Goal: Information Seeking & Learning: Learn about a topic

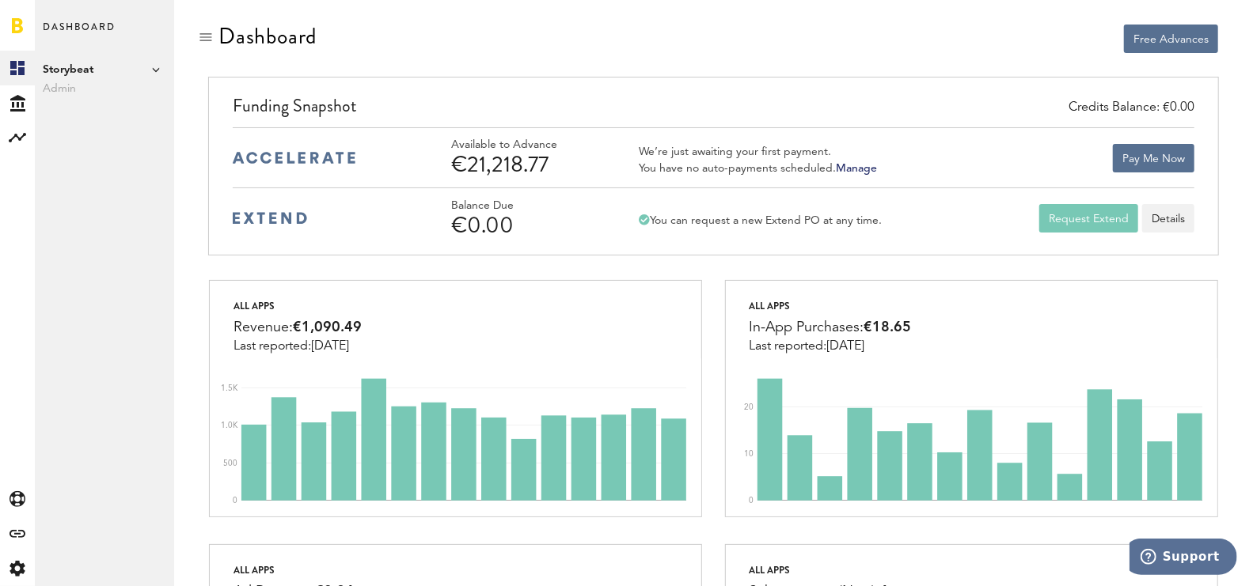
click at [13, 157] on div "Created with Sketch. Created with Sketch. Analytics Created with Sketch. Create…" at bounding box center [17, 319] width 35 height 536
click at [12, 144] on rect at bounding box center [17, 137] width 19 height 19
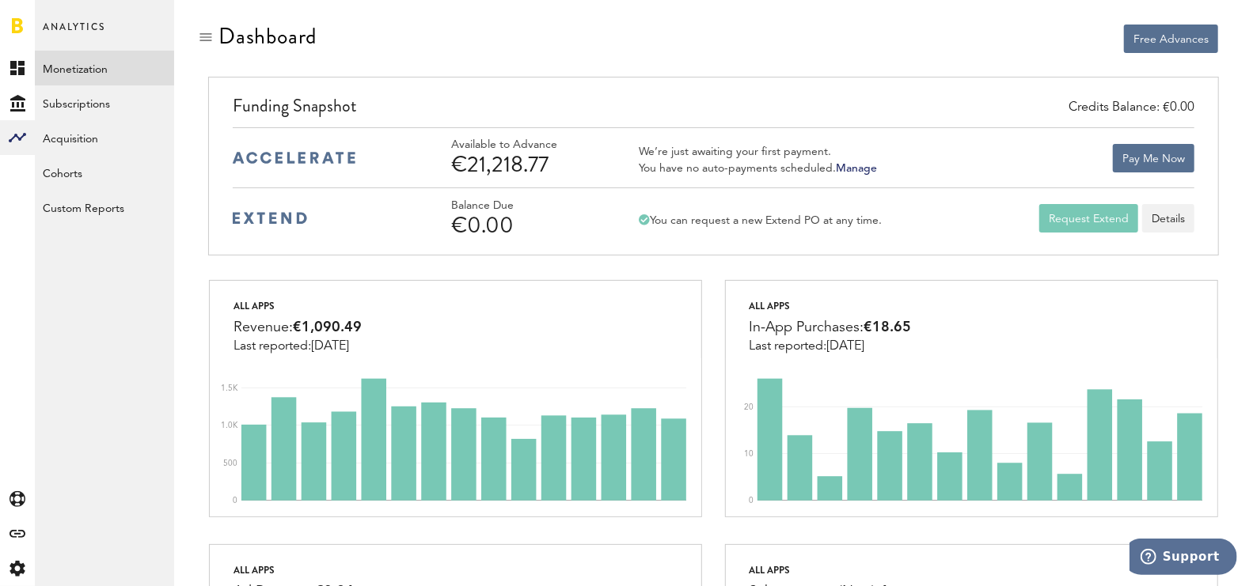
click at [101, 66] on link "Monetization" at bounding box center [104, 68] width 139 height 35
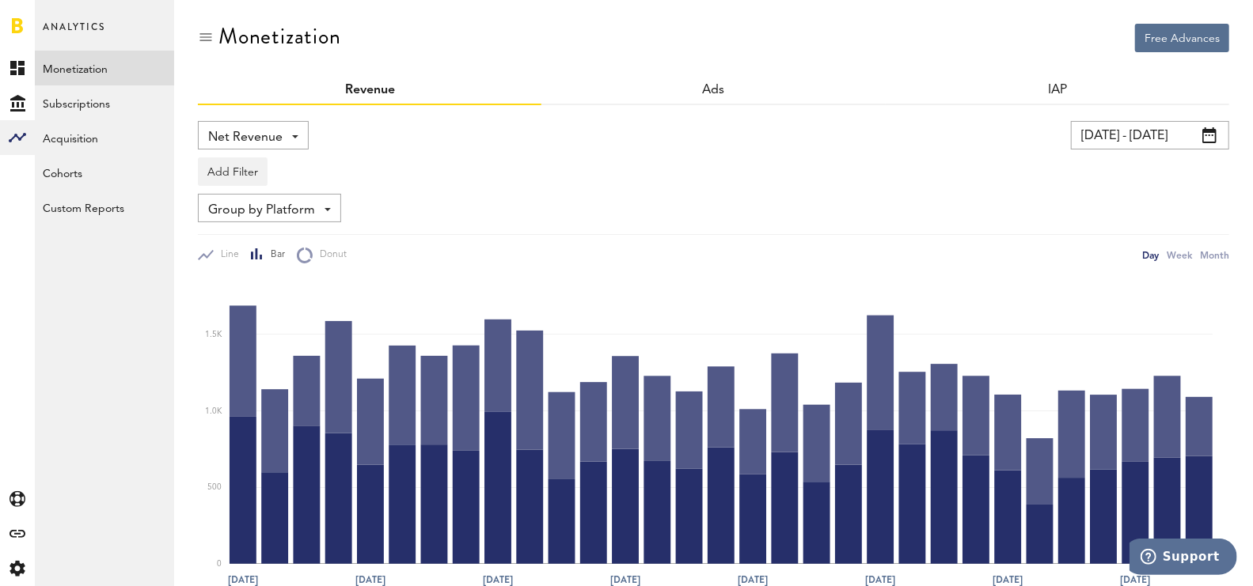
click at [1154, 123] on input "[DATE] - [DATE]" at bounding box center [1150, 135] width 158 height 28
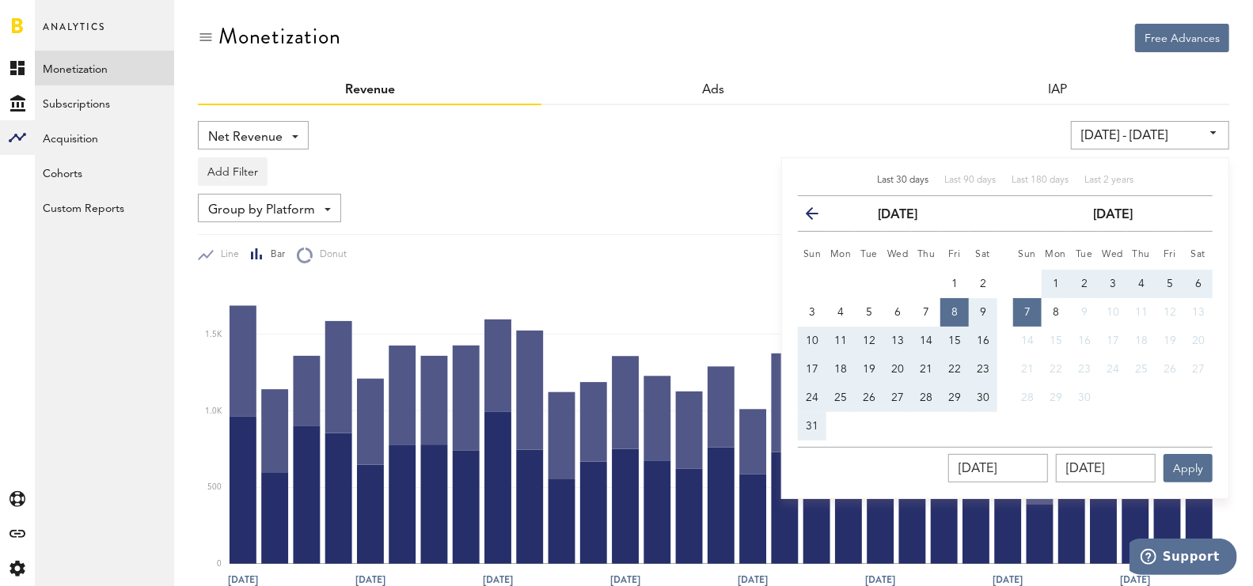
click at [994, 110] on div "Net Revenue Net Revenue Gross Revenue Profit [DATE] - [DATE] Last 30 days Last …" at bounding box center [713, 456] width 1031 height 702
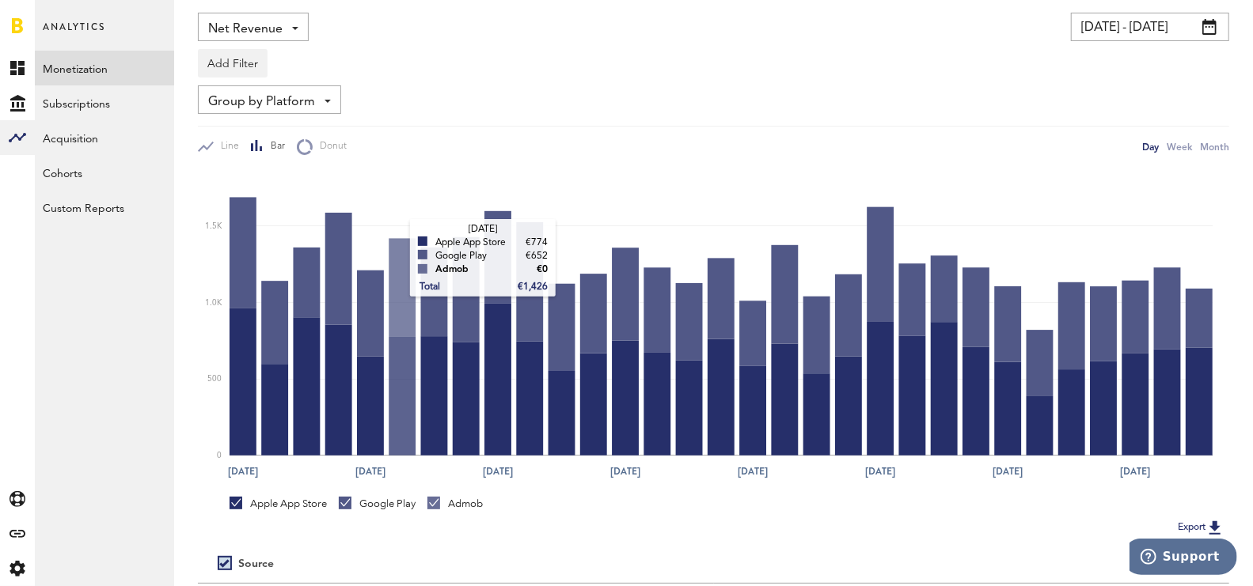
scroll to position [146, 0]
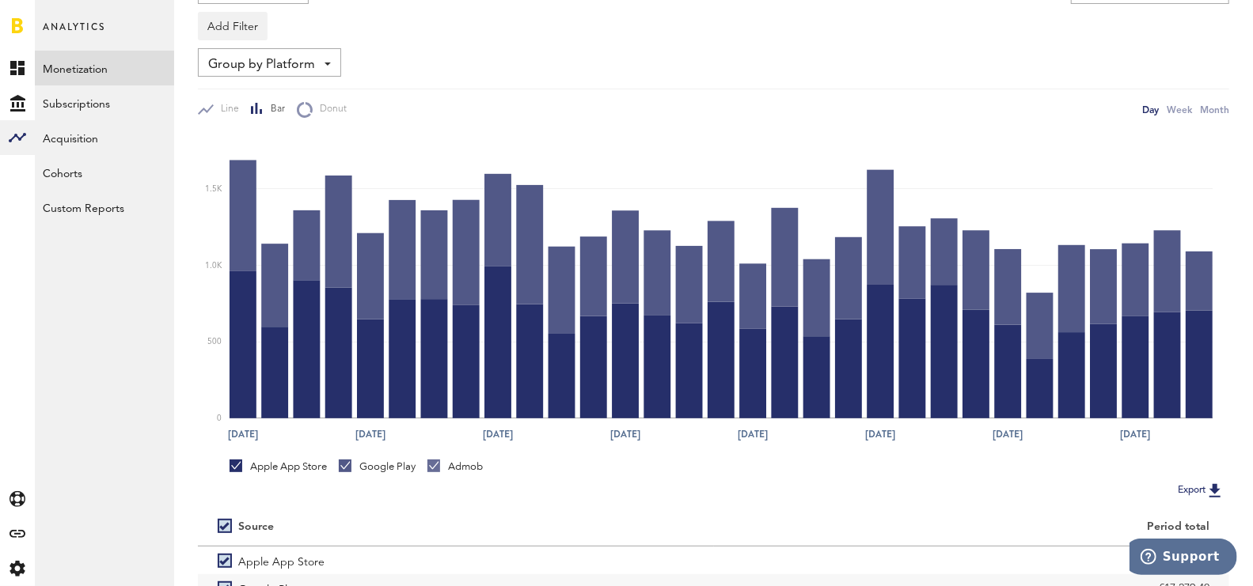
click at [298, 463] on div "Apple App Store" at bounding box center [278, 467] width 97 height 14
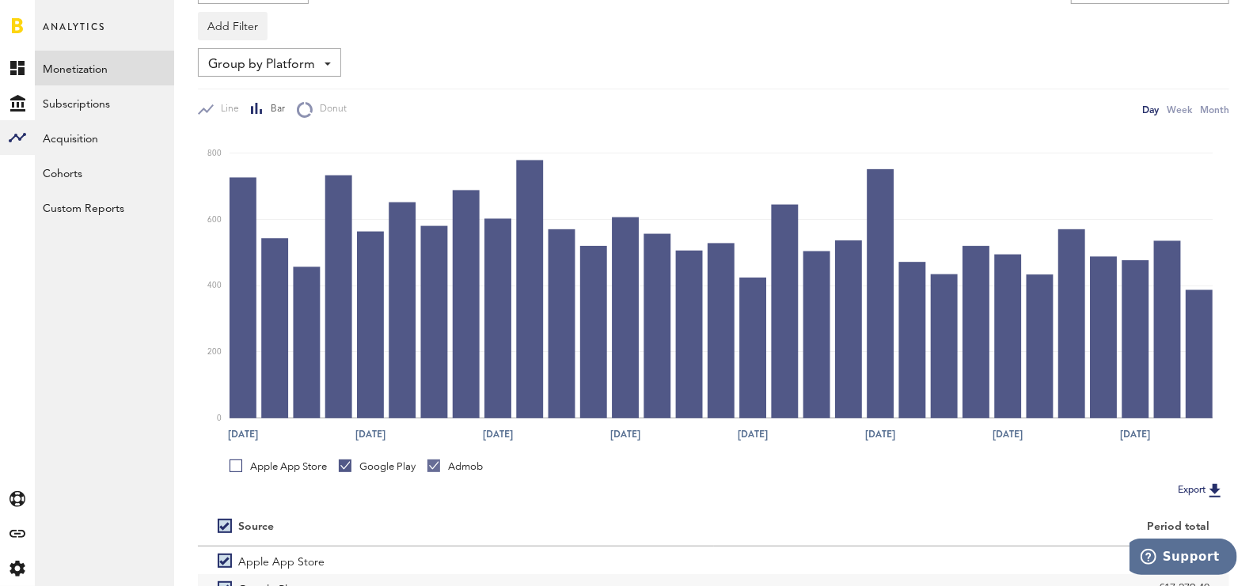
click at [469, 464] on div "Admob" at bounding box center [454, 467] width 55 height 14
click at [290, 466] on div "Apple App Store" at bounding box center [278, 467] width 97 height 14
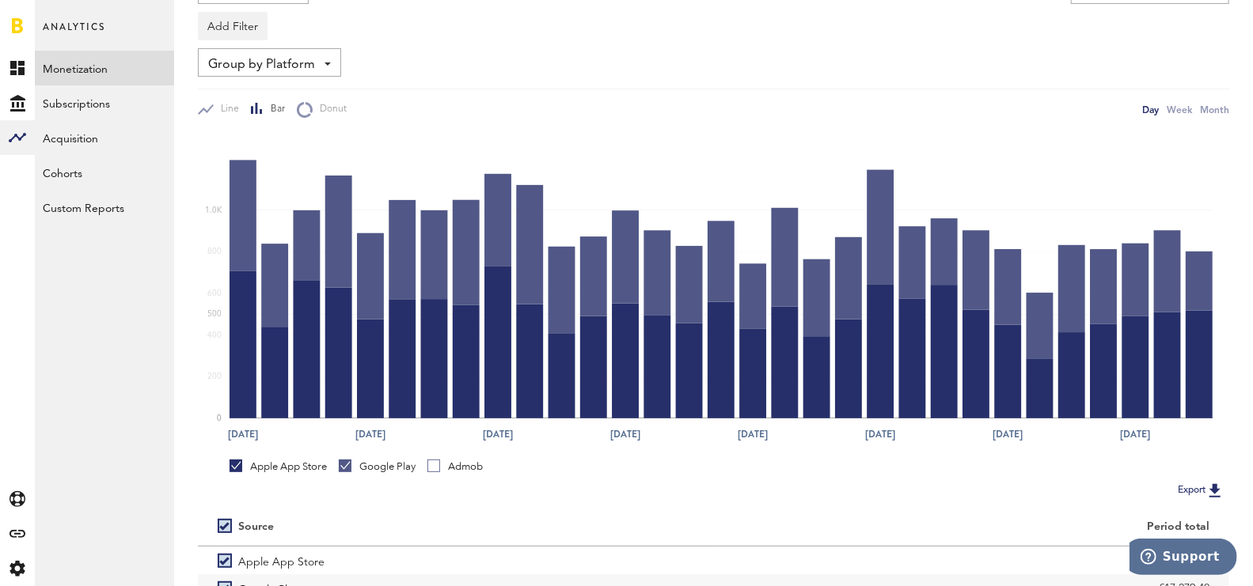
click at [373, 466] on div "Google Play" at bounding box center [377, 467] width 77 height 14
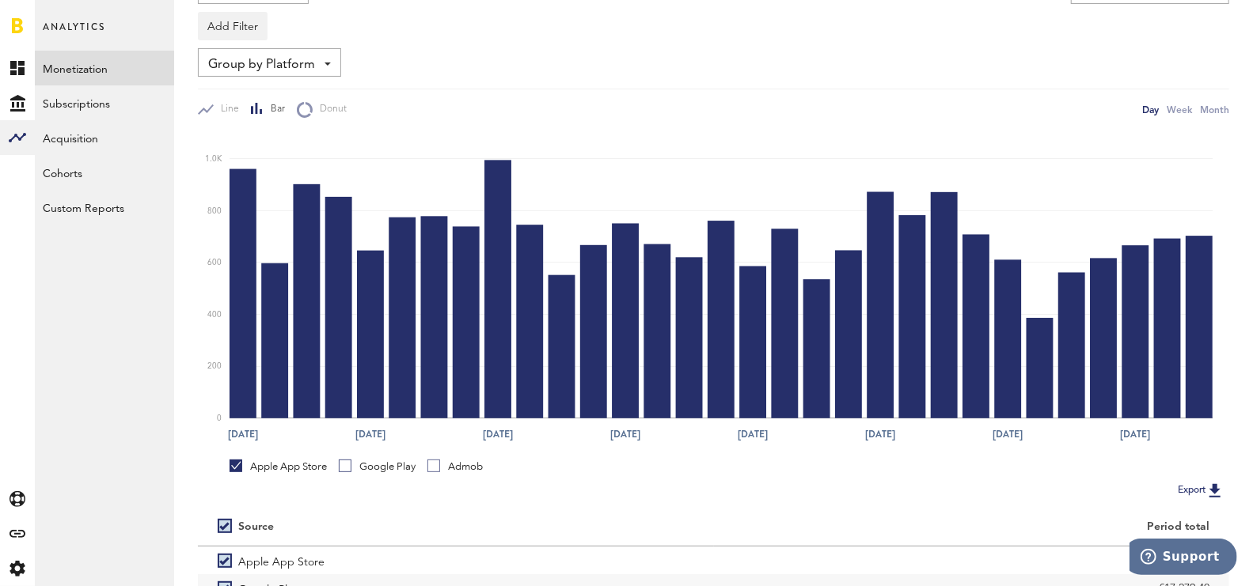
click at [446, 463] on div "Admob" at bounding box center [454, 467] width 55 height 14
click at [374, 466] on div "Google Play" at bounding box center [377, 467] width 77 height 14
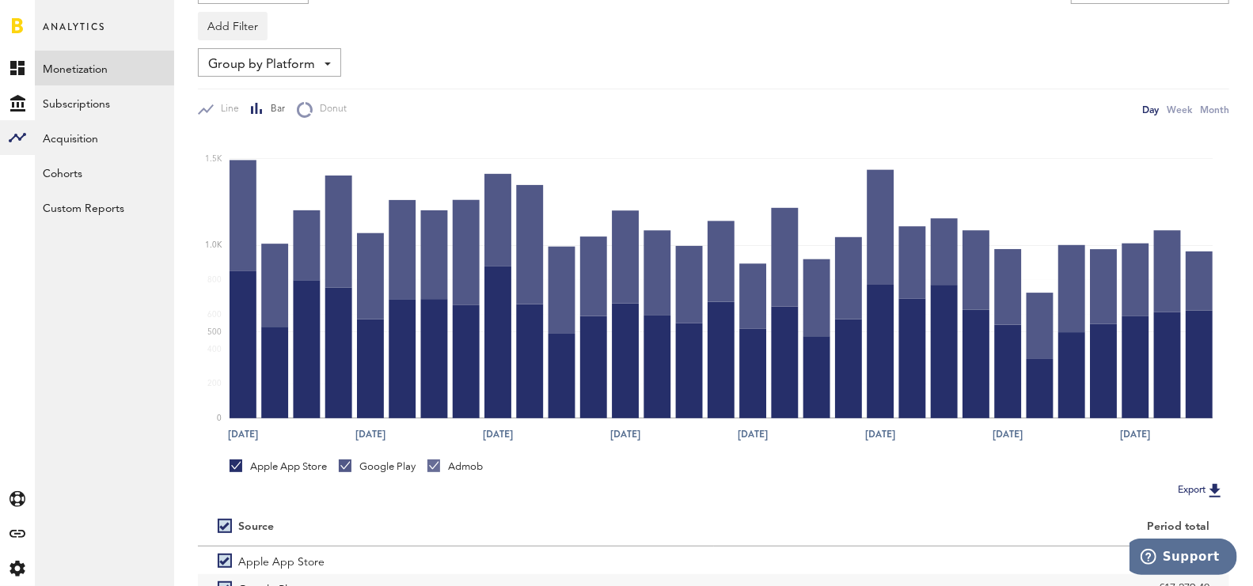
click at [288, 466] on div "Apple App Store" at bounding box center [278, 467] width 97 height 14
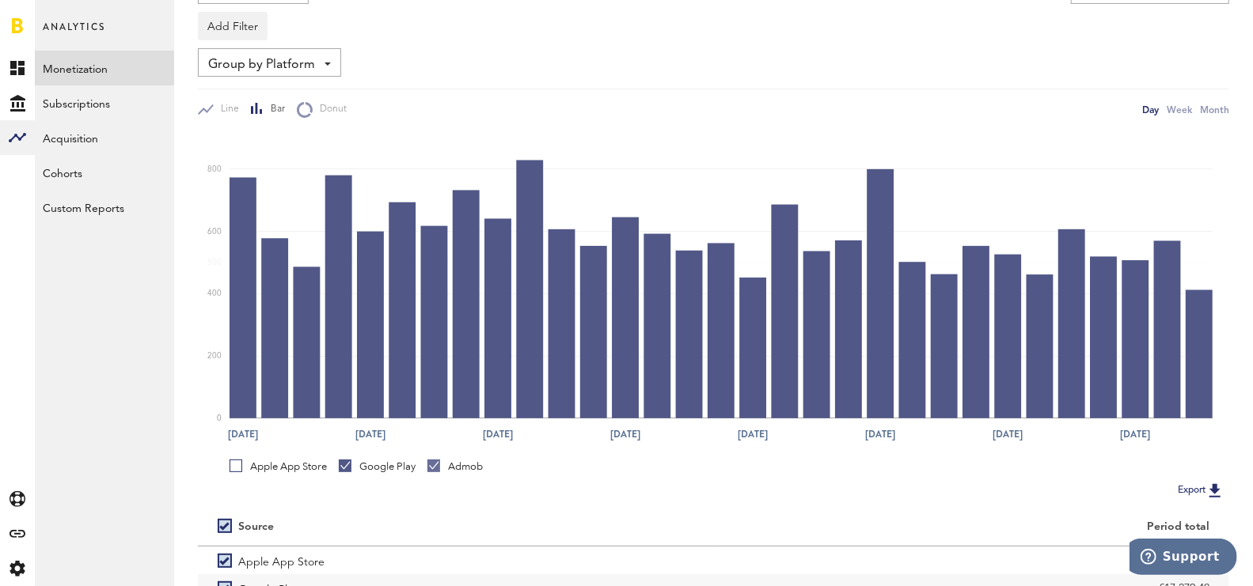
click at [358, 463] on div "Google Play" at bounding box center [377, 467] width 77 height 14
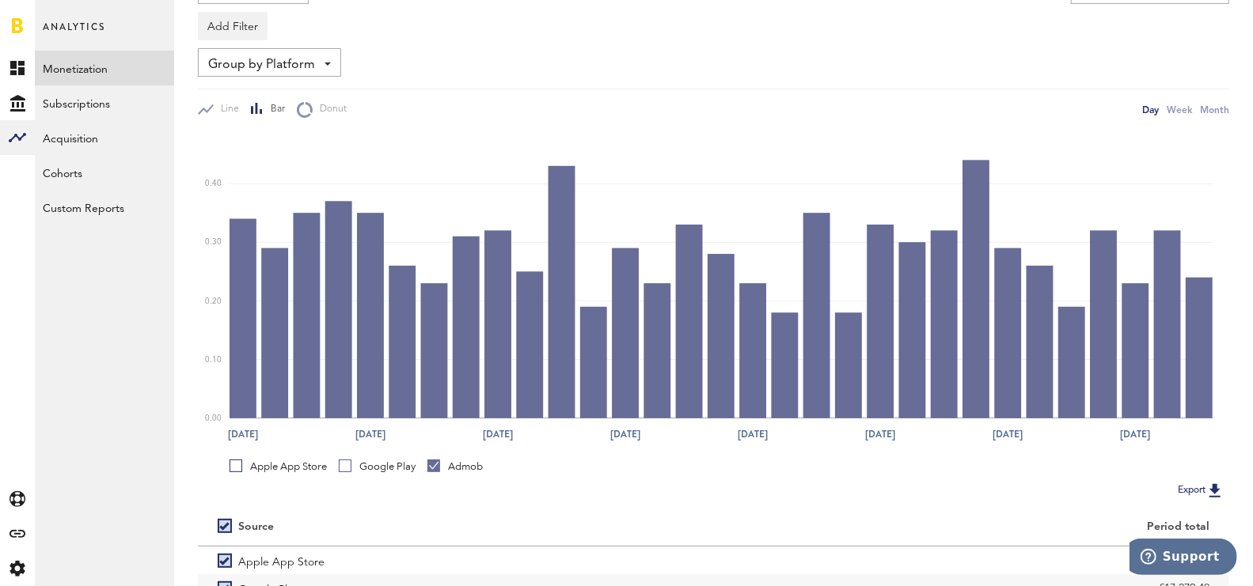
click at [379, 463] on div "Google Play" at bounding box center [377, 467] width 77 height 14
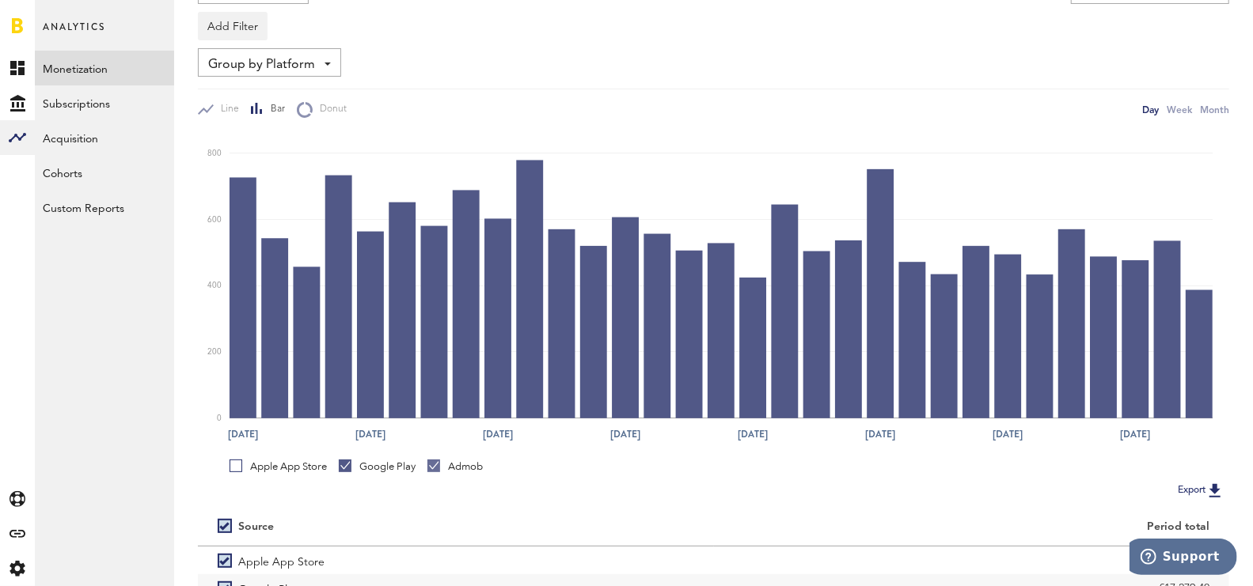
click at [262, 465] on div "Apple App Store" at bounding box center [278, 467] width 97 height 14
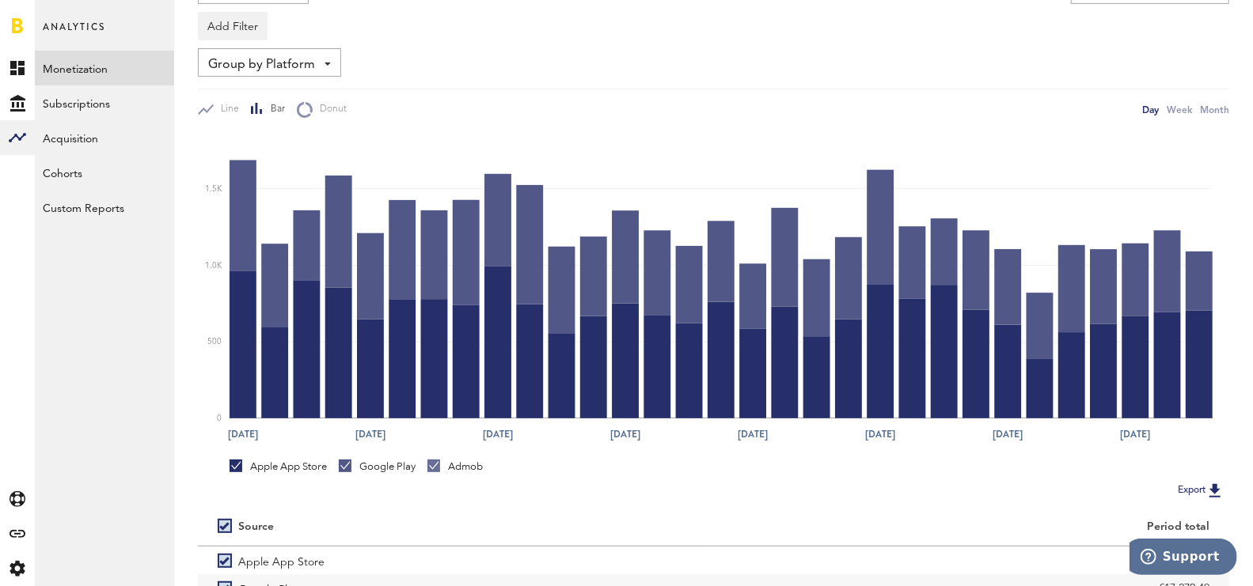
click at [468, 461] on div "Admob" at bounding box center [454, 467] width 55 height 14
click at [91, 108] on link "Subscriptions" at bounding box center [104, 102] width 139 height 35
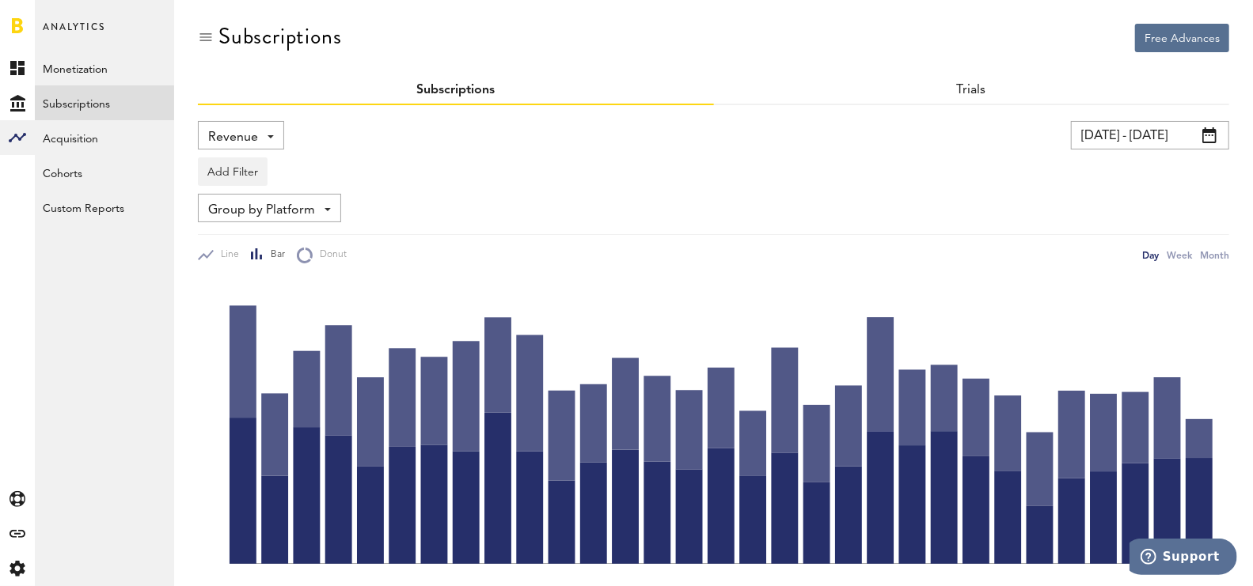
click at [239, 145] on span "Revenue" at bounding box center [233, 137] width 50 height 27
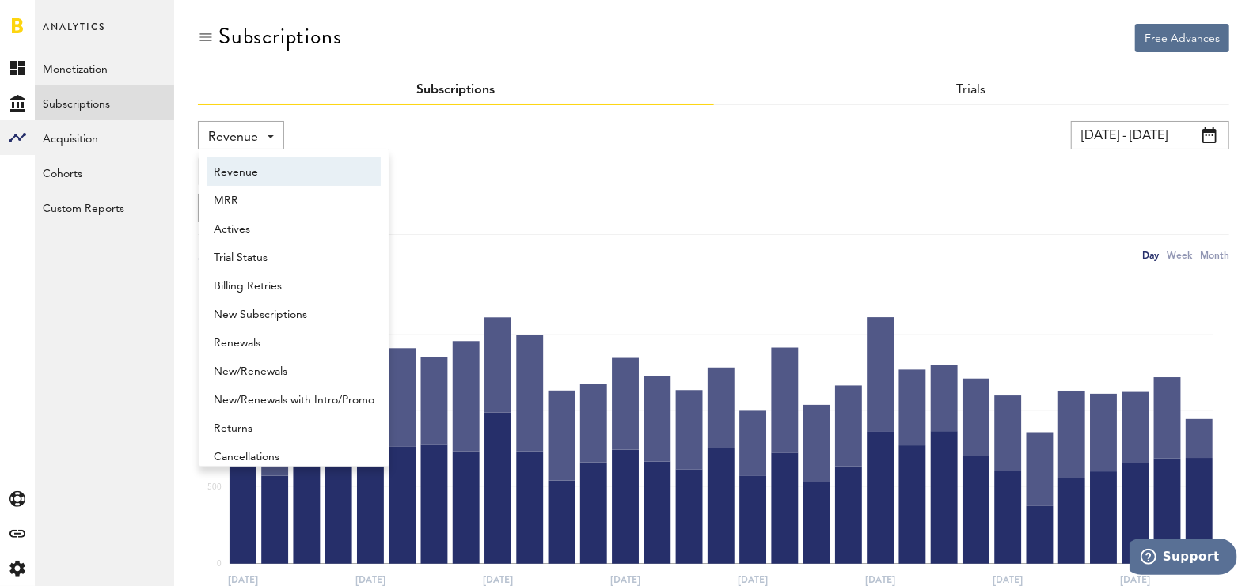
scroll to position [8, 0]
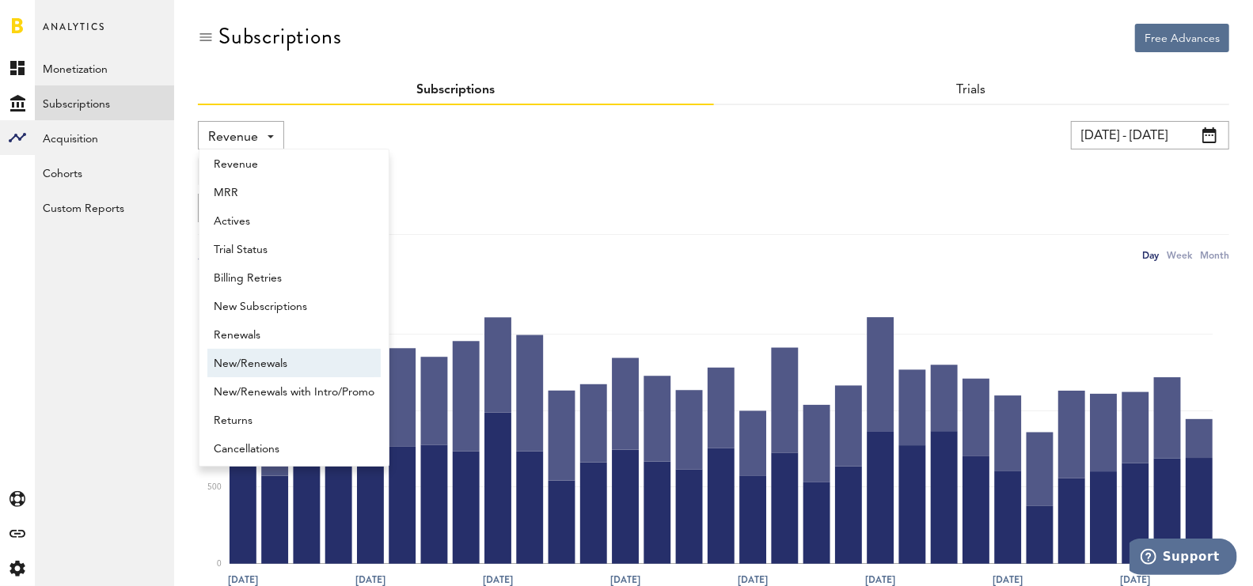
click at [298, 356] on span "New/Renewals" at bounding box center [294, 364] width 161 height 27
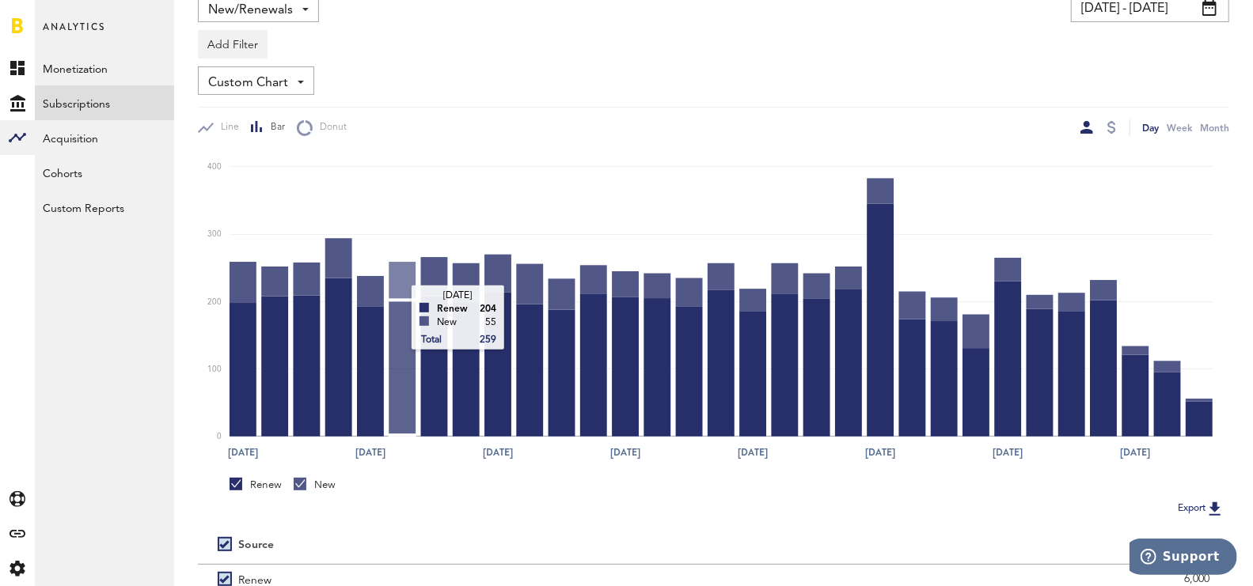
scroll to position [147, 0]
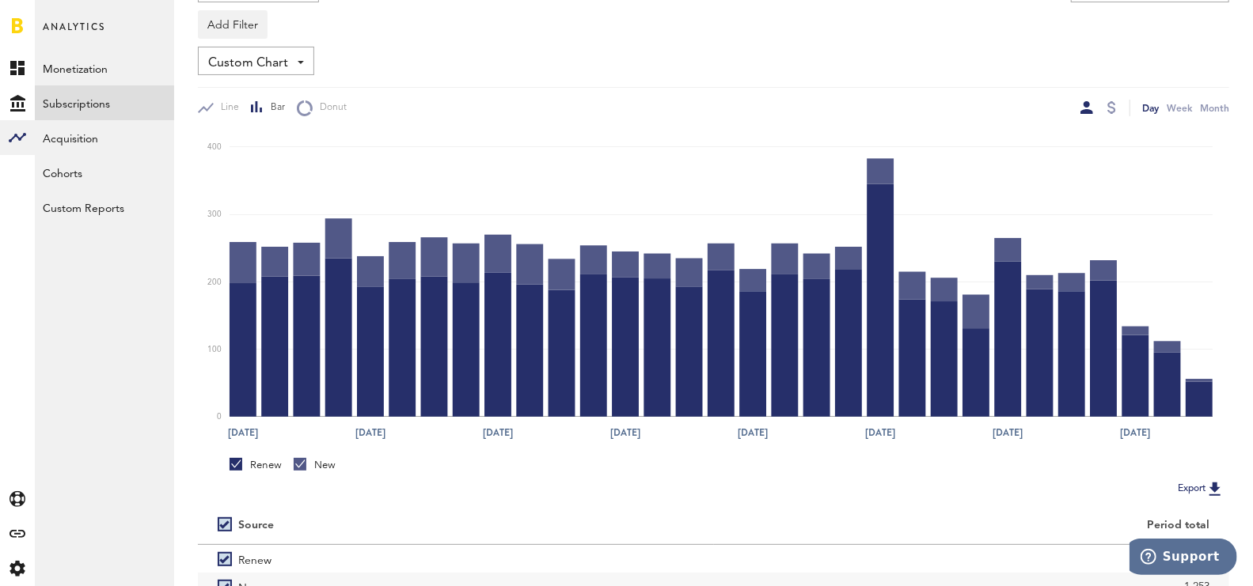
click at [248, 475] on div "Renew" at bounding box center [256, 468] width 52 height 21
click at [247, 463] on div "Renew" at bounding box center [256, 465] width 52 height 14
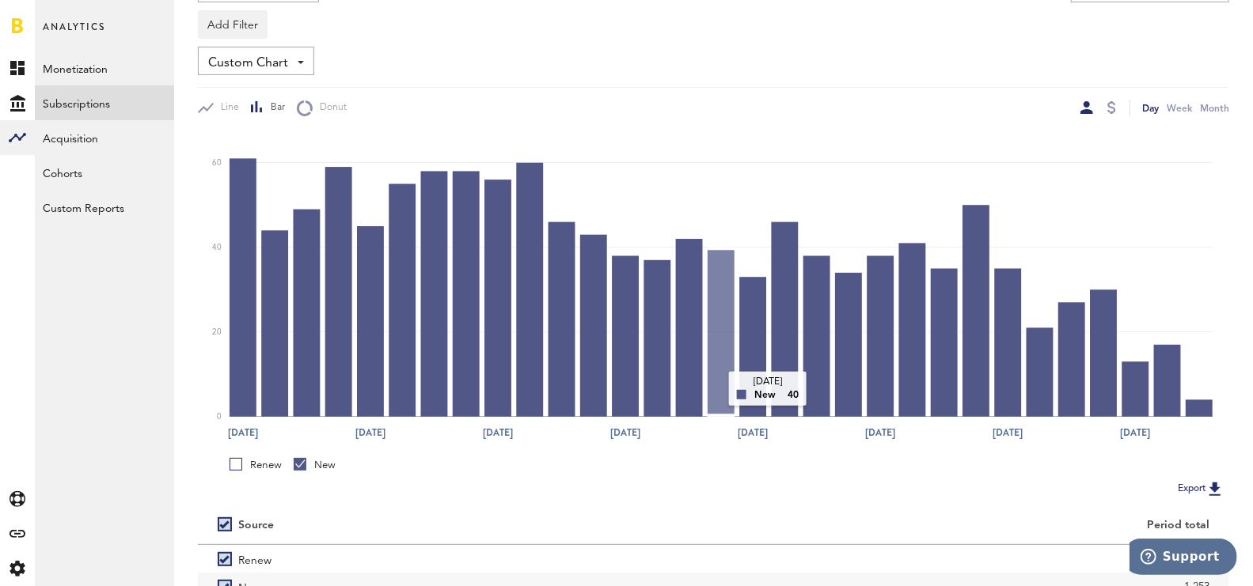
scroll to position [60, 0]
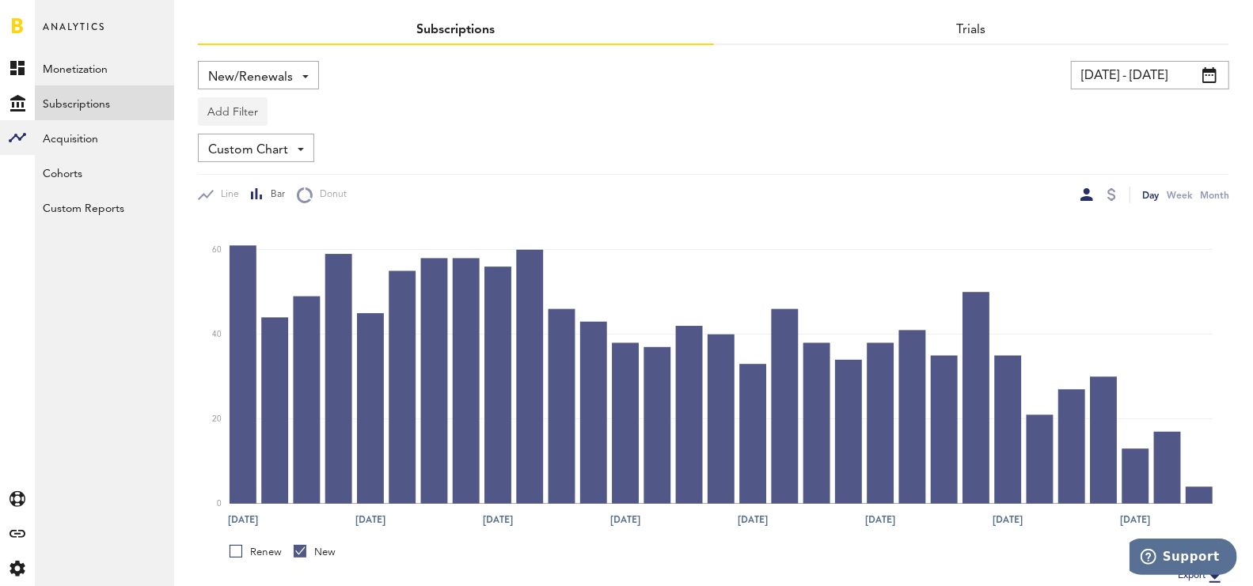
click at [223, 105] on button "Add Filter" at bounding box center [233, 111] width 70 height 28
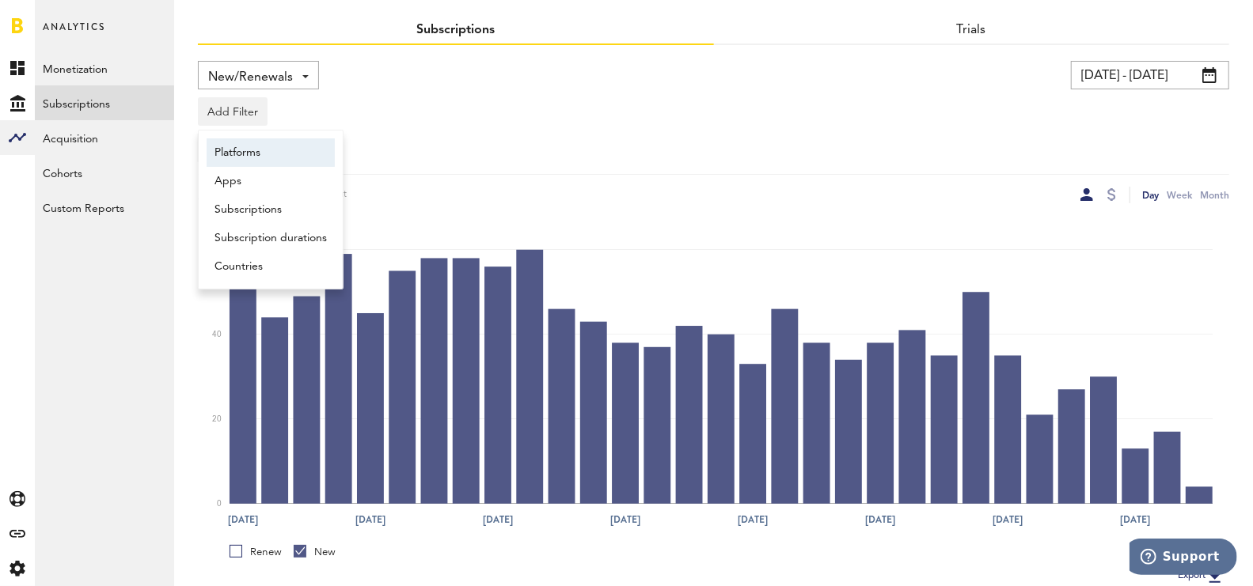
click at [260, 153] on li "Platforms" at bounding box center [271, 153] width 128 height 28
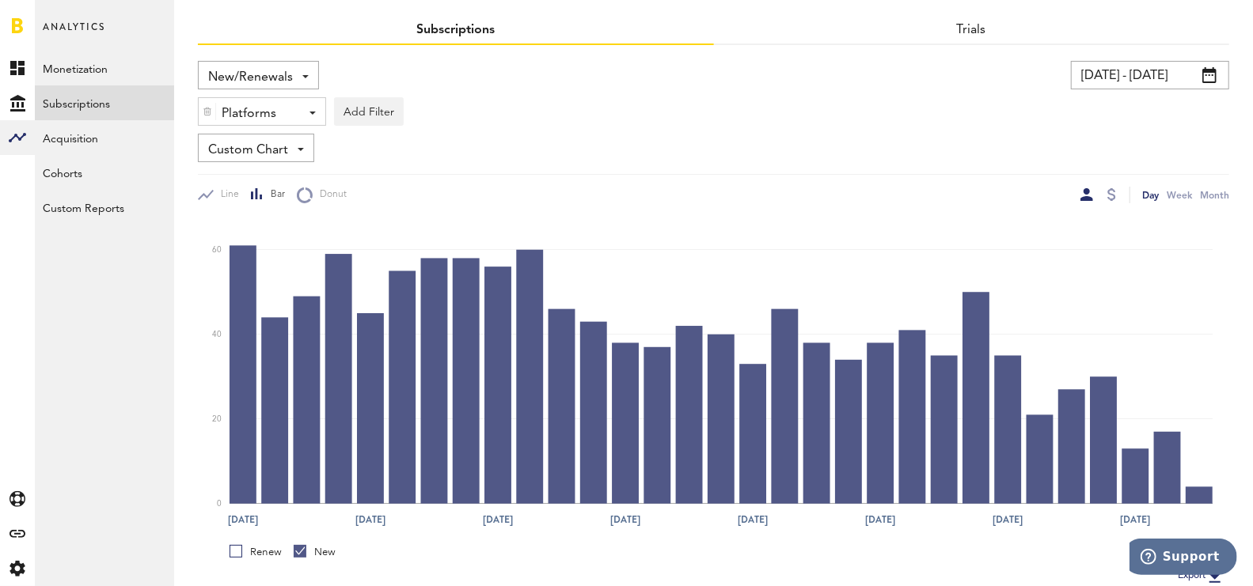
click at [243, 104] on div "Platforms" at bounding box center [256, 114] width 69 height 27
click at [260, 181] on span "Google Play" at bounding box center [274, 178] width 121 height 27
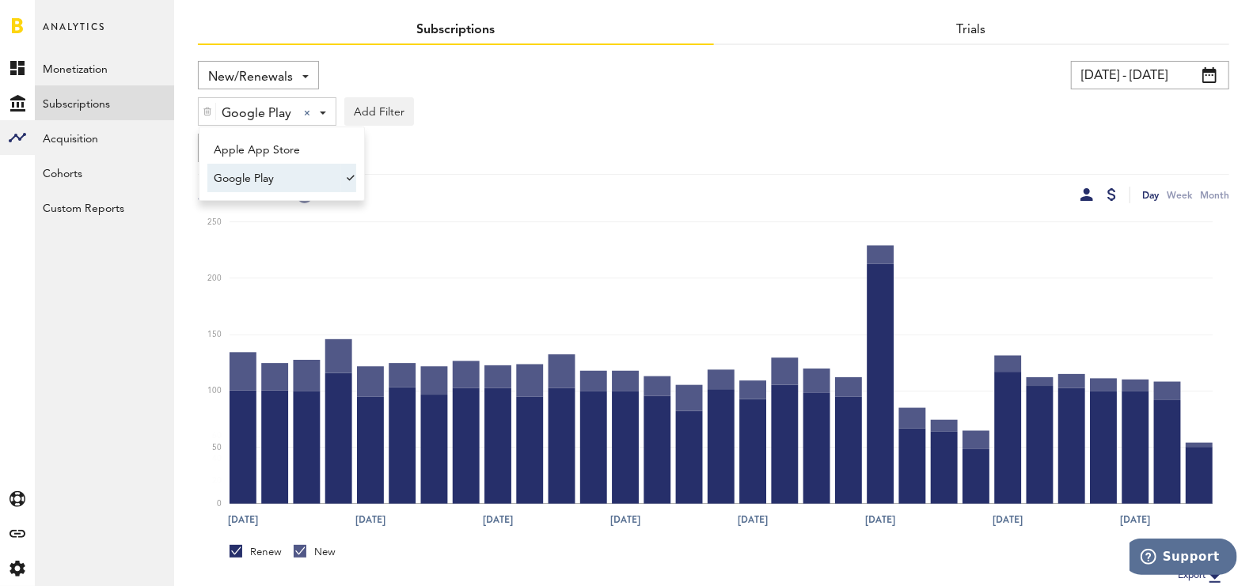
click at [1115, 194] on div at bounding box center [1111, 194] width 9 height 13
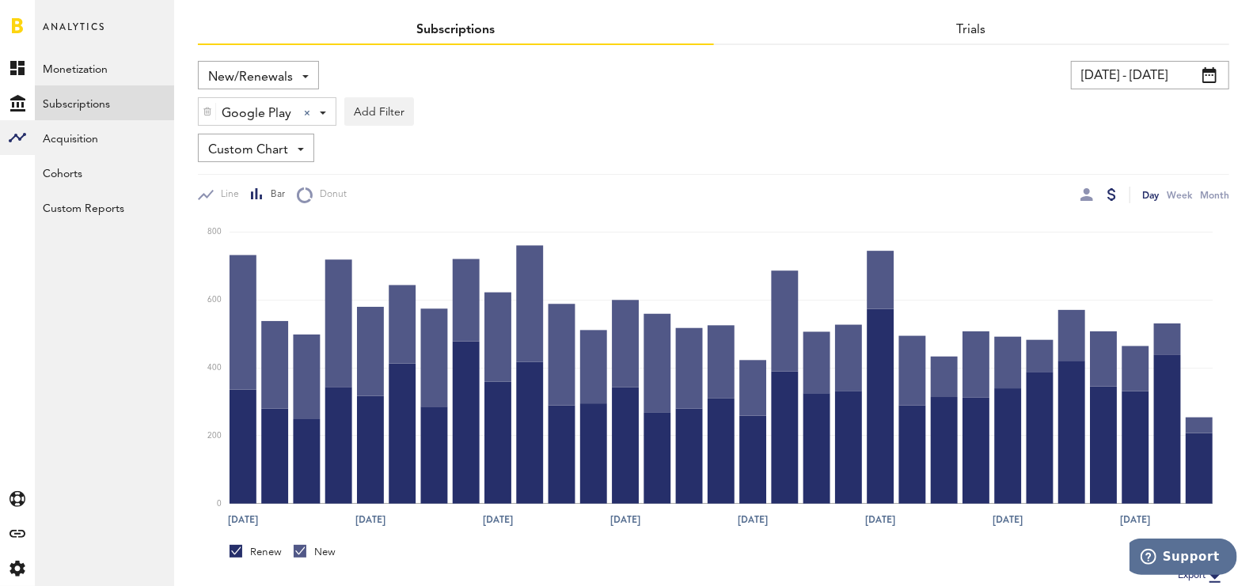
click at [261, 555] on div "Renew" at bounding box center [256, 552] width 52 height 14
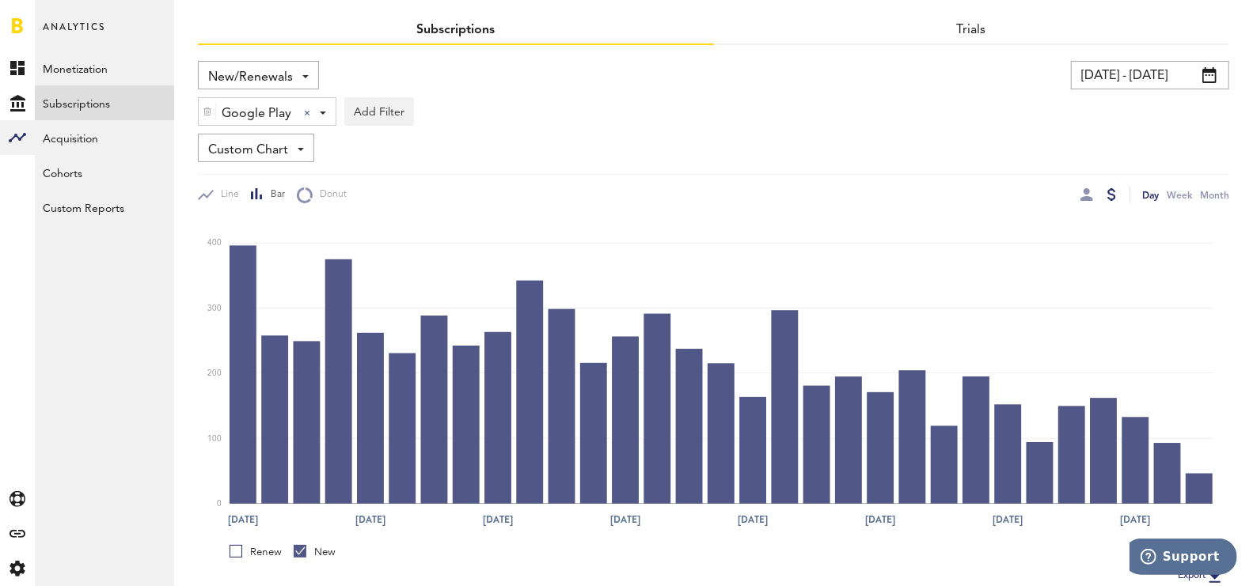
click at [326, 545] on div "New" at bounding box center [315, 552] width 42 height 14
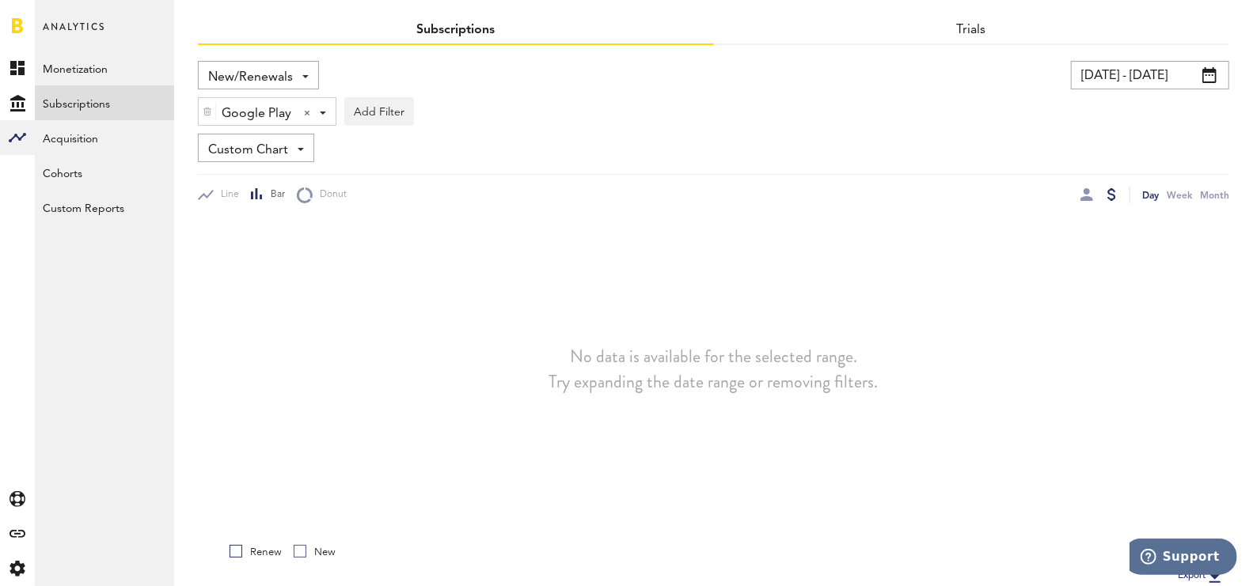
click at [223, 559] on div "Renew New" at bounding box center [713, 555] width 1009 height 21
click at [251, 550] on div "Renew" at bounding box center [256, 552] width 52 height 14
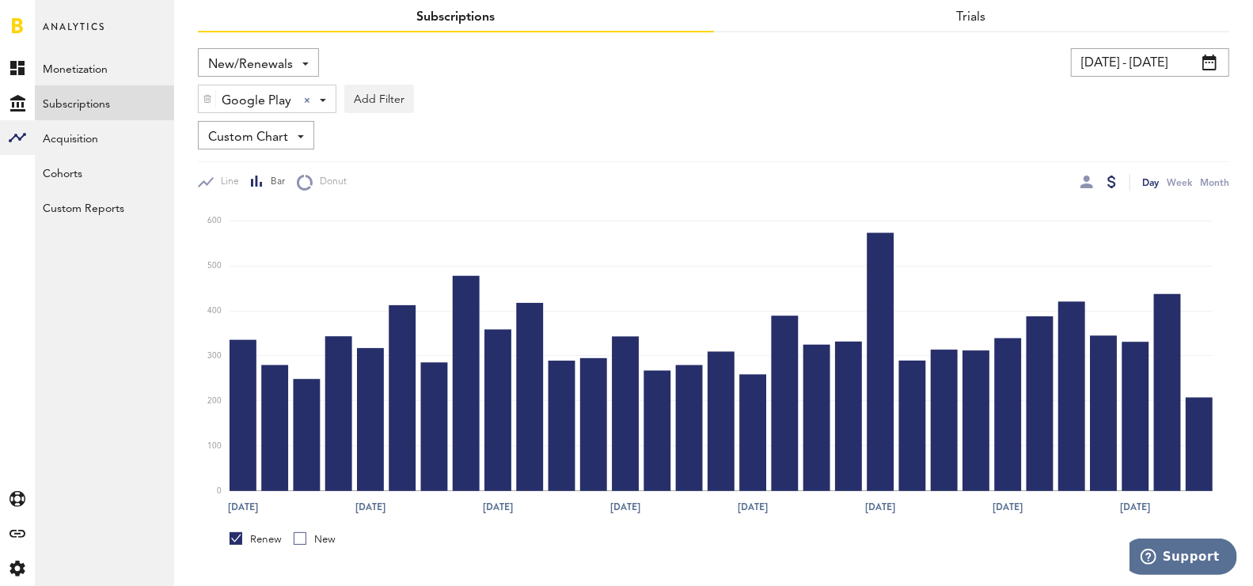
scroll to position [71, 0]
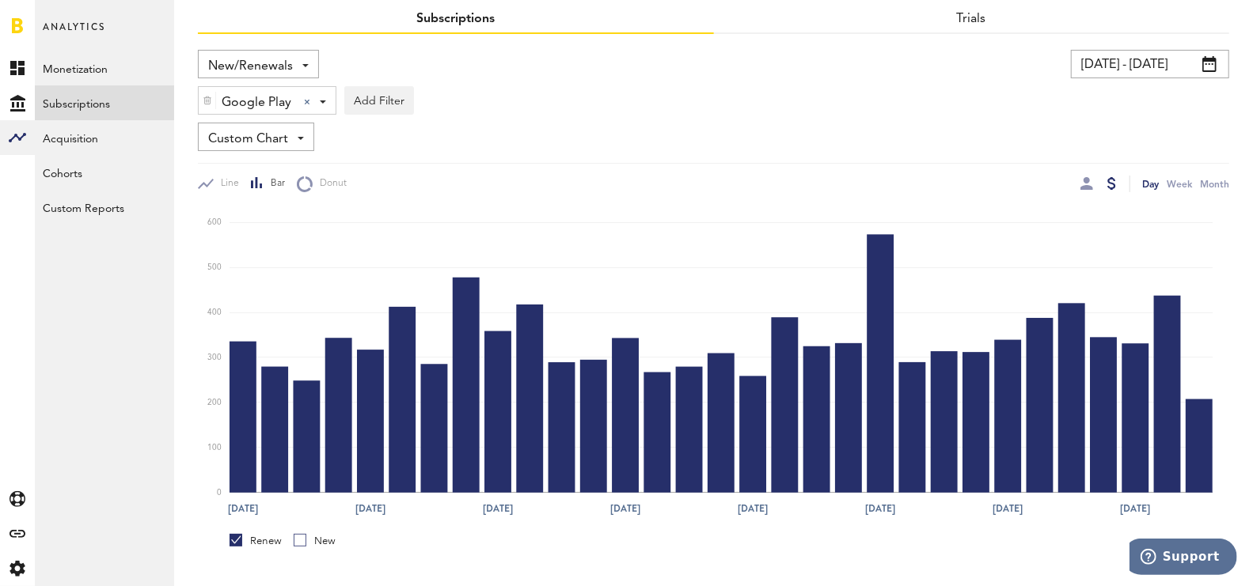
click at [249, 106] on span "Google Play" at bounding box center [257, 102] width 70 height 27
click at [275, 142] on span "Apple App Store" at bounding box center [274, 139] width 121 height 27
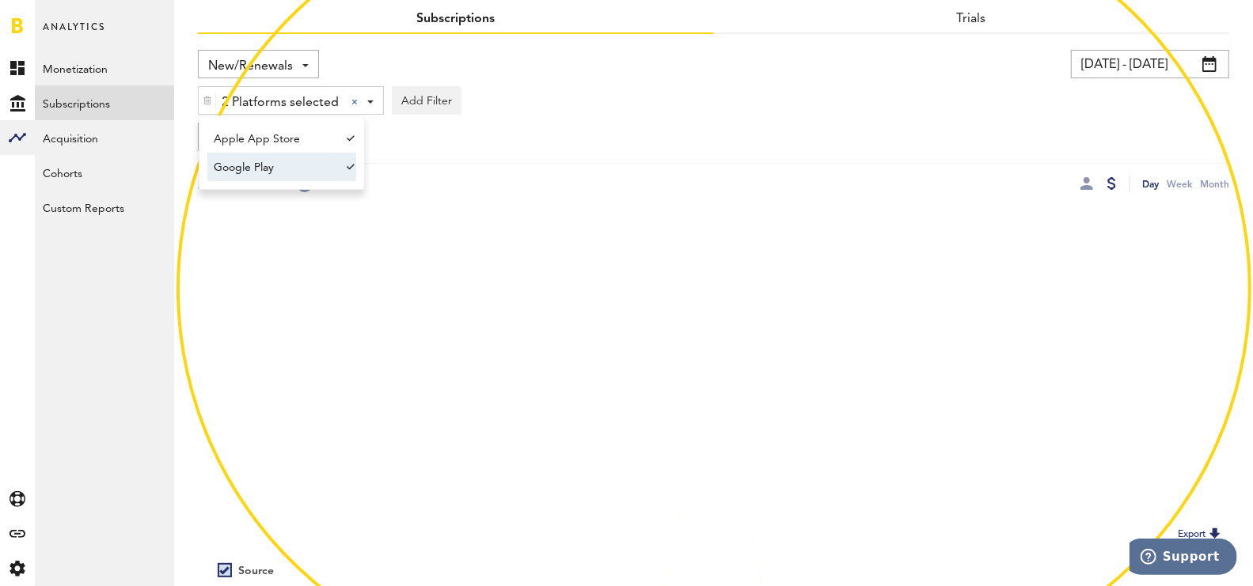
click at [290, 166] on span "Google Play" at bounding box center [274, 167] width 121 height 27
click at [616, 123] on div "Custom Chart Custom Chart" at bounding box center [713, 137] width 1031 height 28
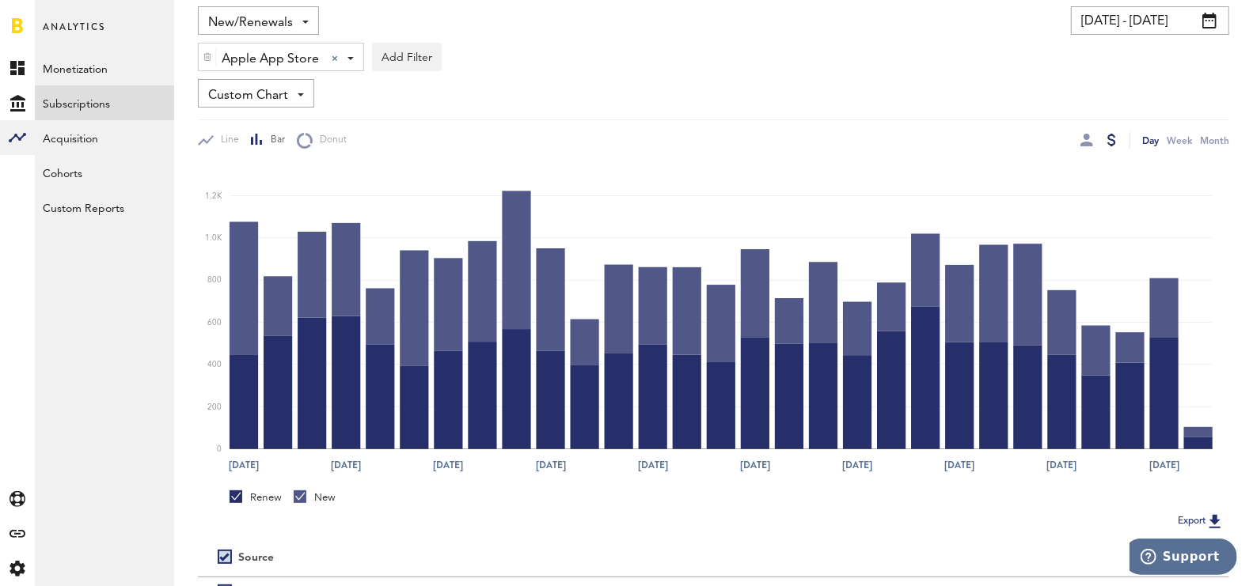
scroll to position [117, 0]
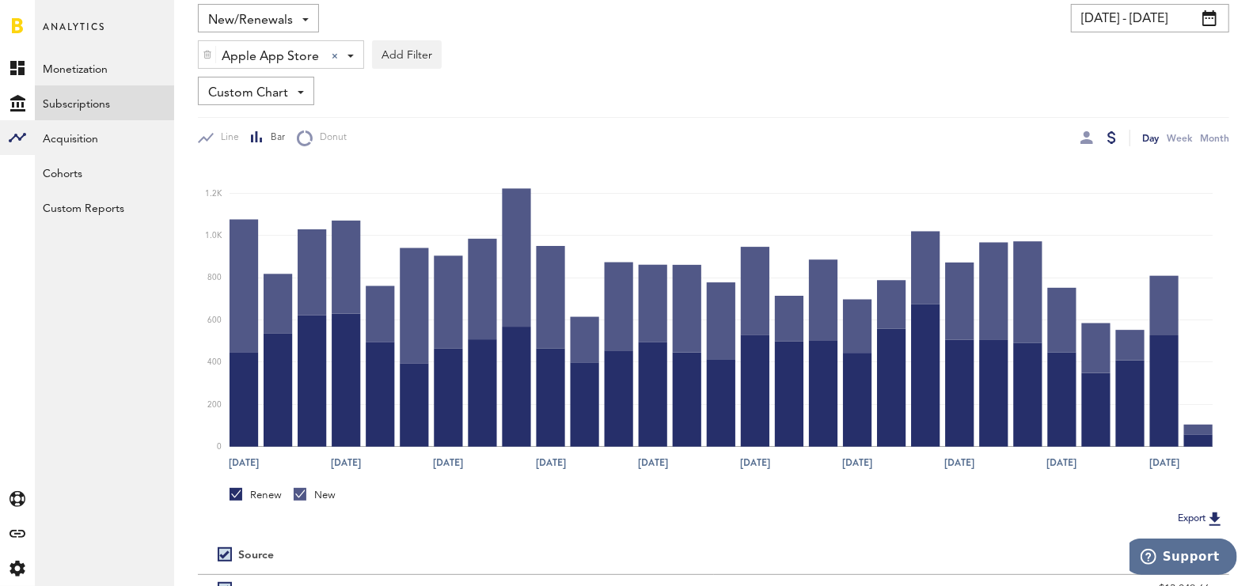
click at [275, 51] on span "Apple App Store" at bounding box center [270, 57] width 97 height 27
click at [279, 109] on span "Google Play" at bounding box center [274, 121] width 121 height 27
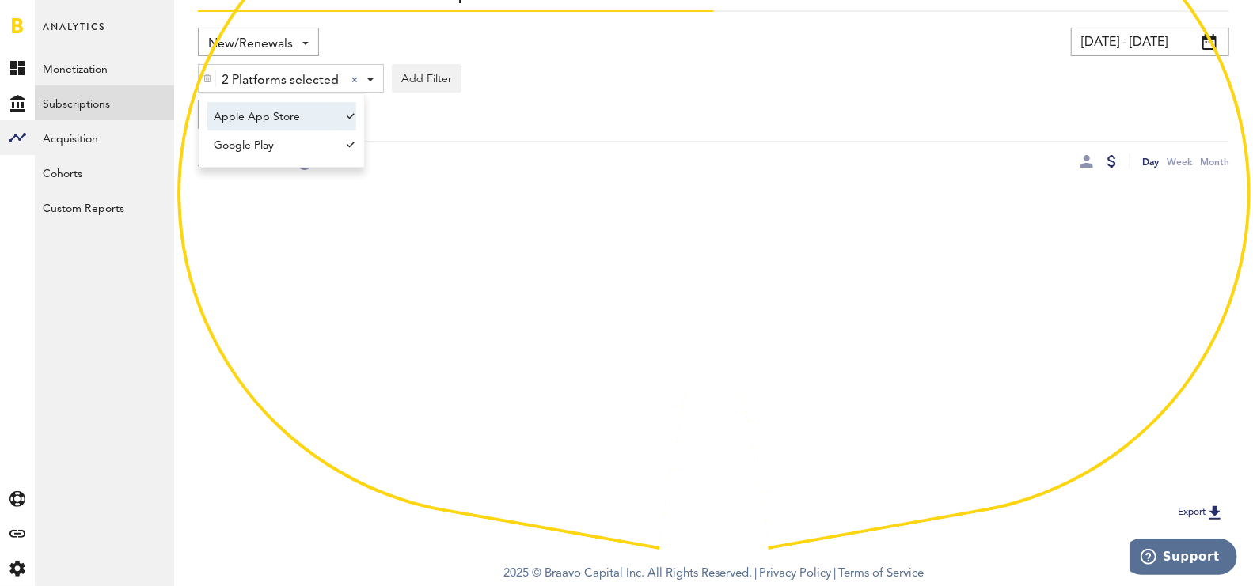
scroll to position [93, 0]
click at [276, 120] on span "Apple App Store" at bounding box center [274, 117] width 121 height 27
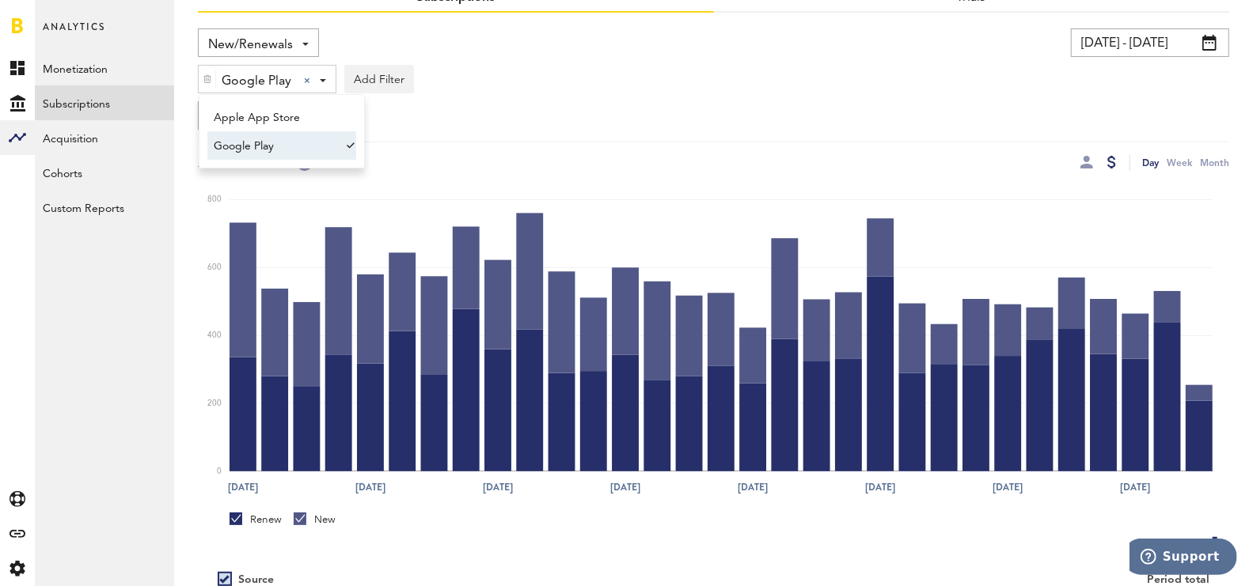
click at [261, 518] on div "Renew" at bounding box center [256, 520] width 52 height 14
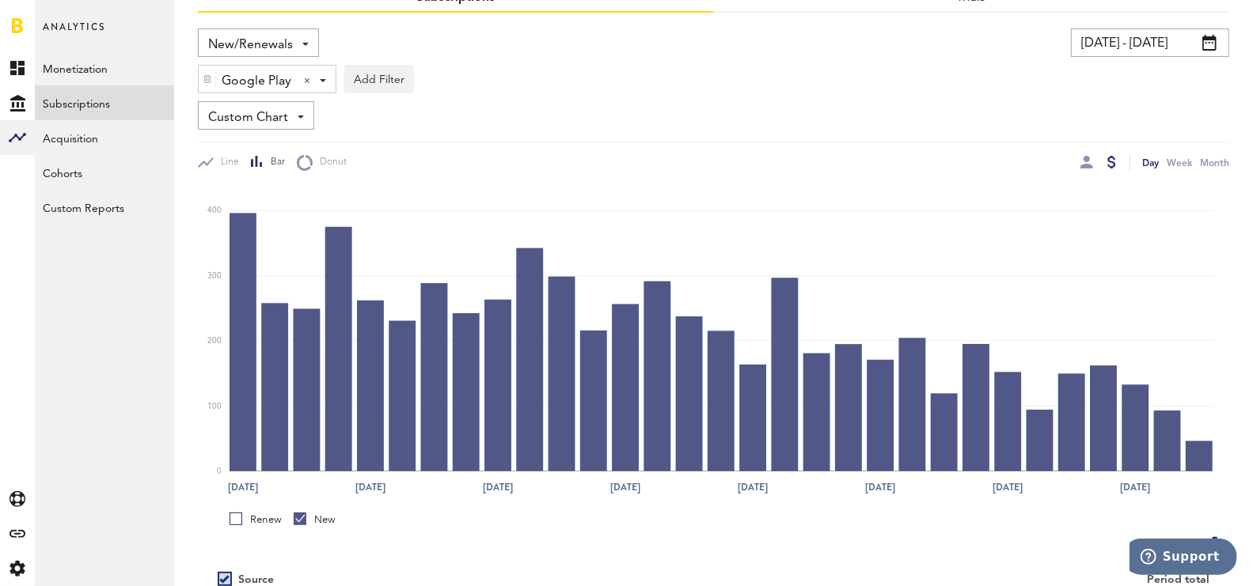
click at [806, 111] on div "Custom Chart Custom Chart" at bounding box center [713, 115] width 1031 height 28
click at [279, 74] on span "Google Play" at bounding box center [257, 81] width 70 height 27
click at [279, 124] on span "Apple App Store" at bounding box center [274, 117] width 121 height 27
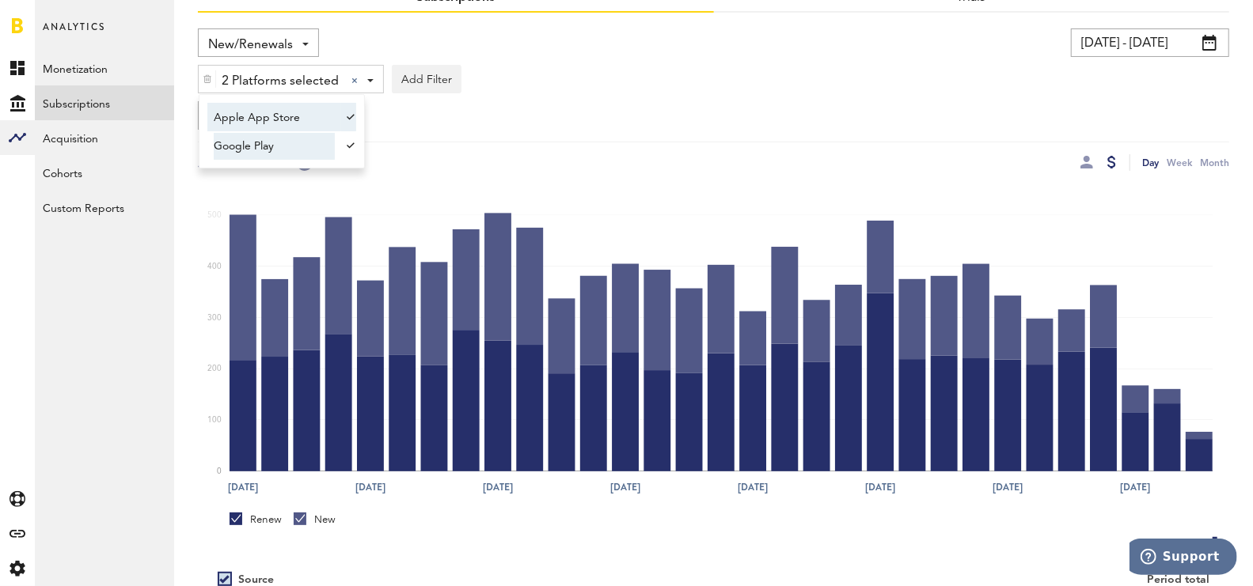
click at [285, 142] on span "Google Play" at bounding box center [274, 146] width 121 height 27
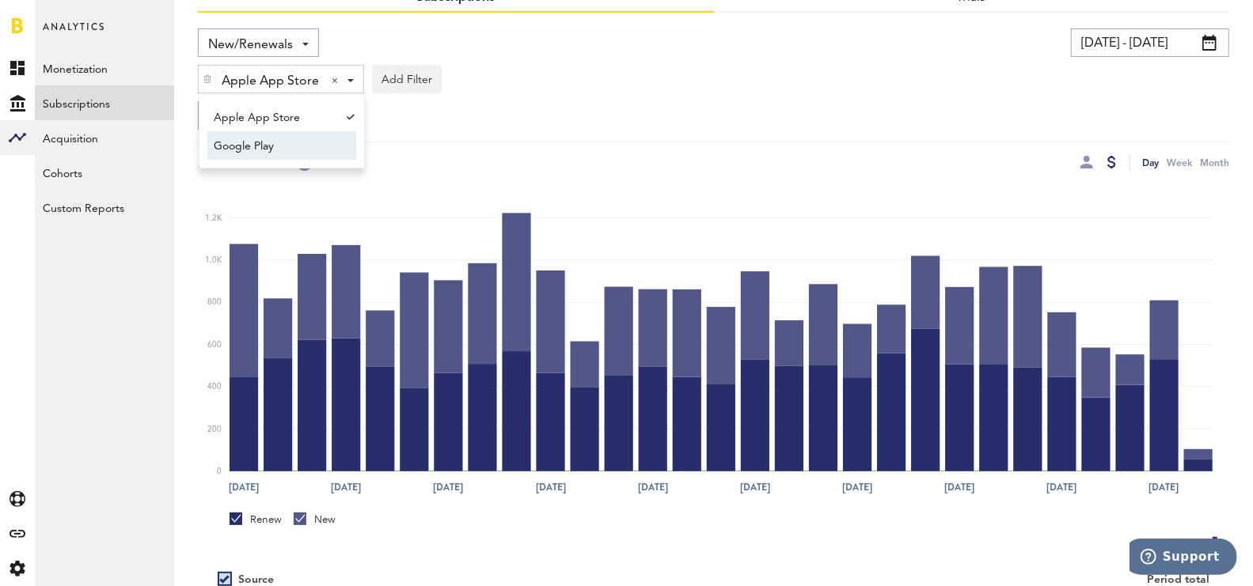
click at [610, 96] on div "New/Renewals Revenue MRR Actives Trial Status Billing Retries New Subscriptions…" at bounding box center [713, 99] width 1031 height 142
click at [296, 518] on link "New" at bounding box center [315, 520] width 42 height 14
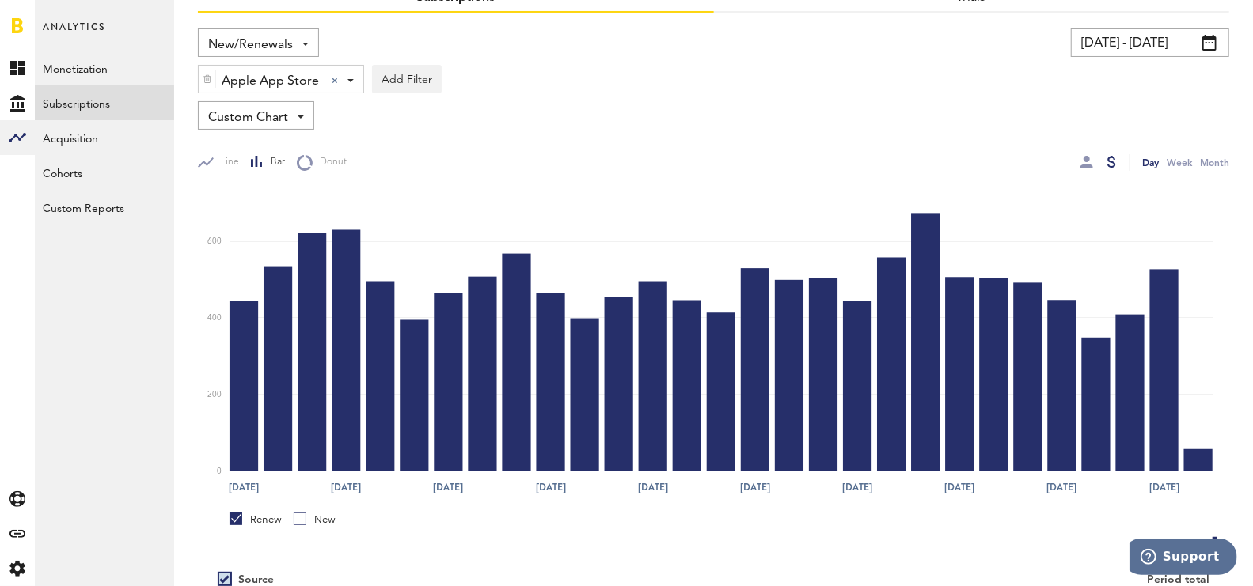
click at [265, 522] on div "Renew" at bounding box center [256, 520] width 52 height 14
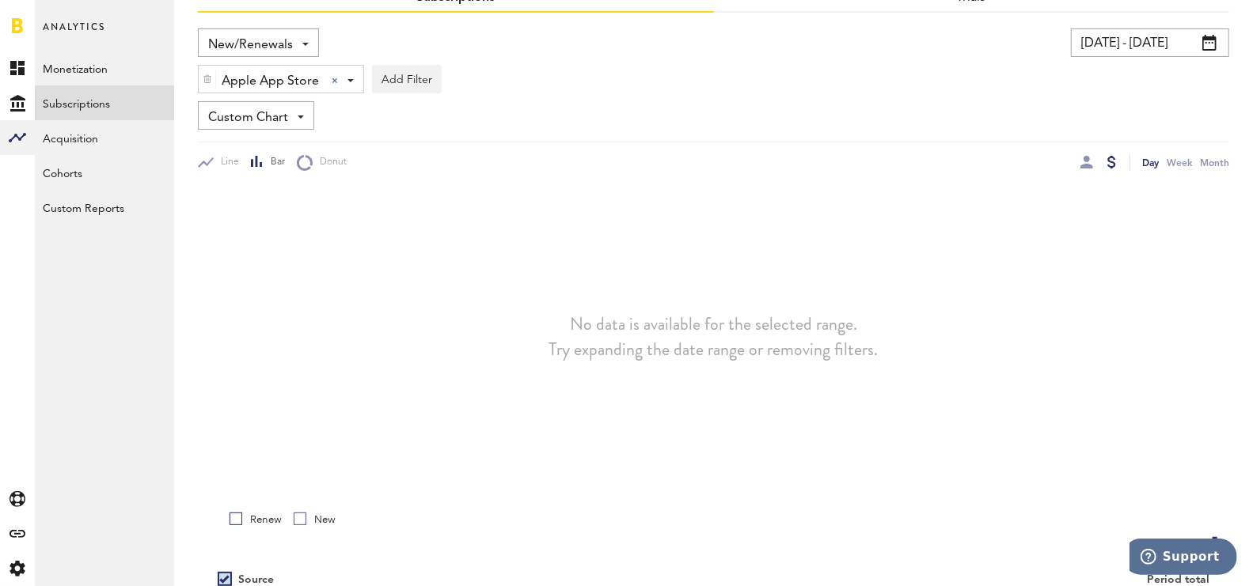
click at [292, 522] on div "Renew New" at bounding box center [724, 523] width 988 height 21
click at [304, 522] on link "New" at bounding box center [315, 520] width 42 height 14
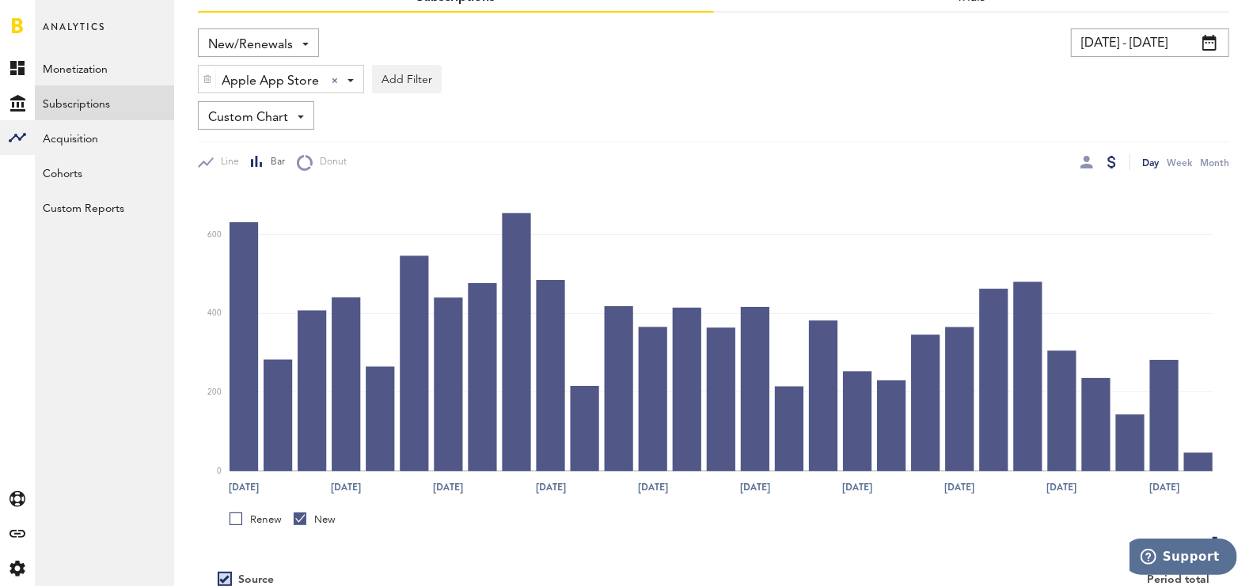
click at [269, 518] on div "Renew" at bounding box center [256, 520] width 52 height 14
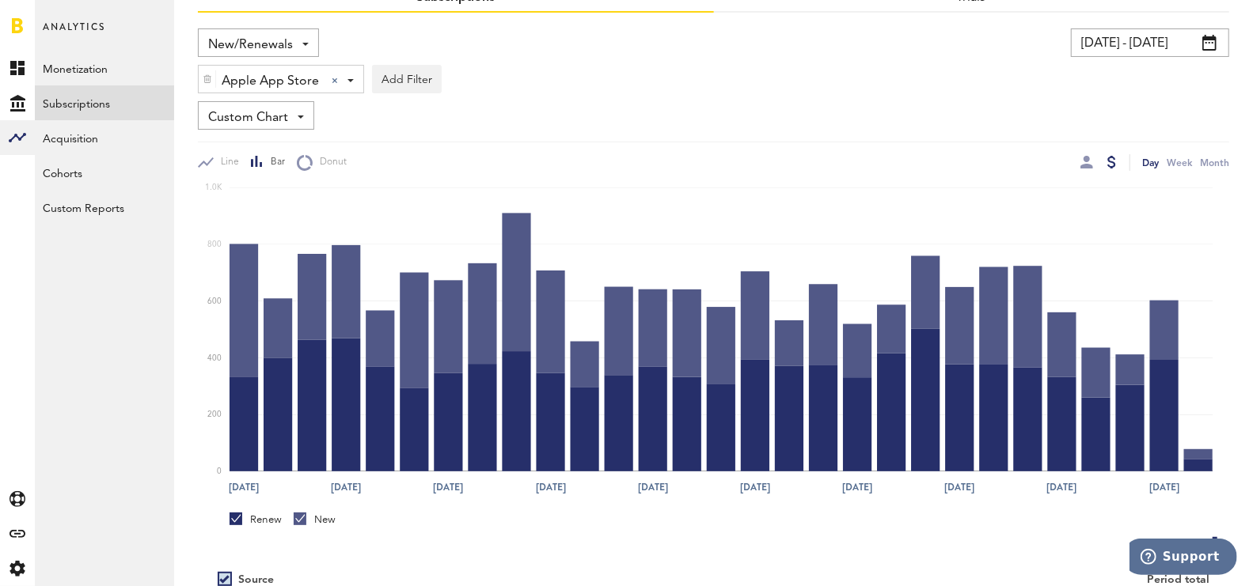
click at [332, 514] on div "New" at bounding box center [315, 520] width 42 height 14
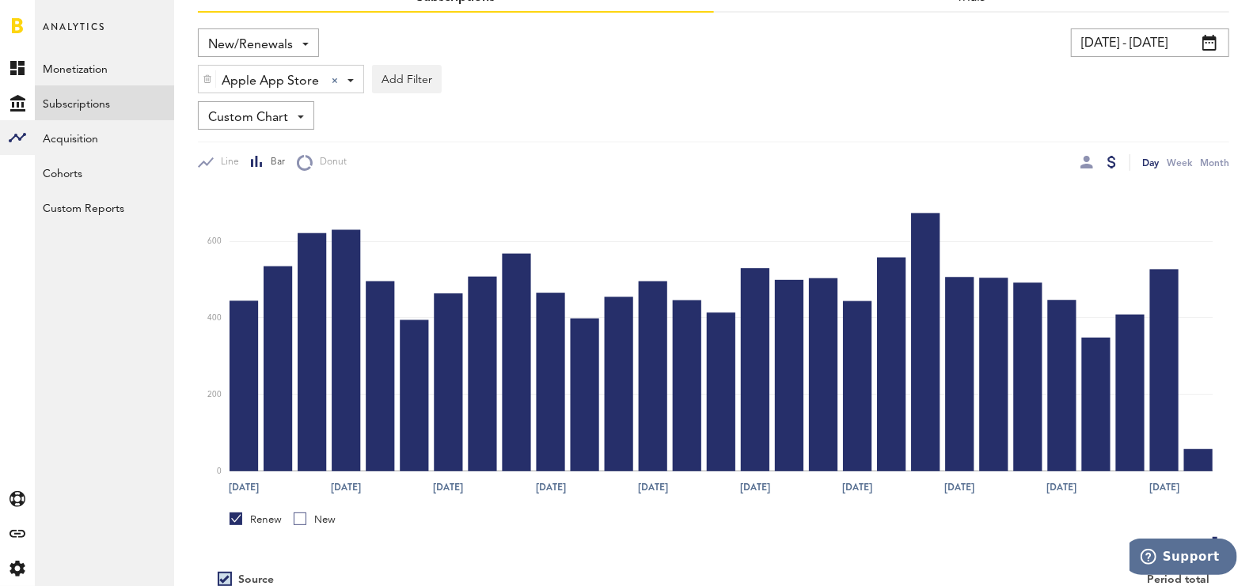
click at [302, 516] on link "New" at bounding box center [315, 520] width 42 height 14
